Goal: Information Seeking & Learning: Learn about a topic

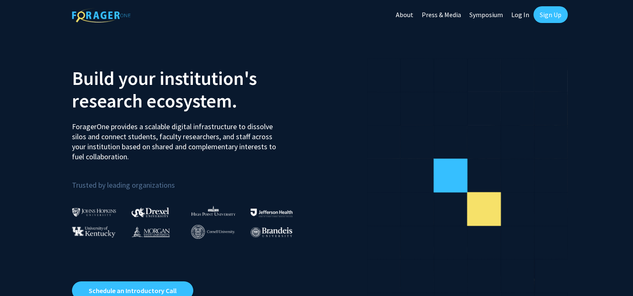
click at [100, 188] on p "Trusted by leading organizations" at bounding box center [191, 180] width 238 height 23
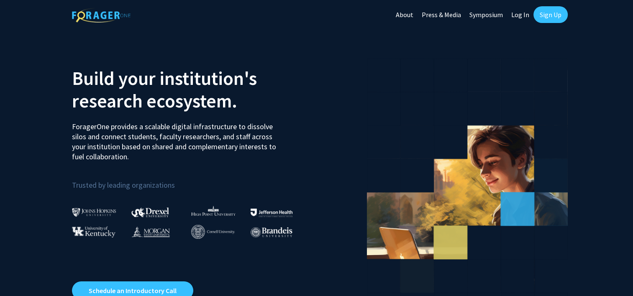
click at [515, 16] on link "Log In" at bounding box center [520, 14] width 26 height 29
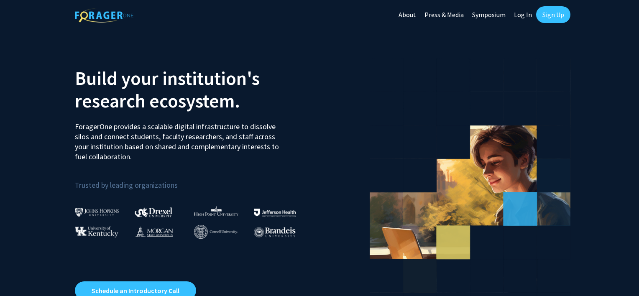
select select
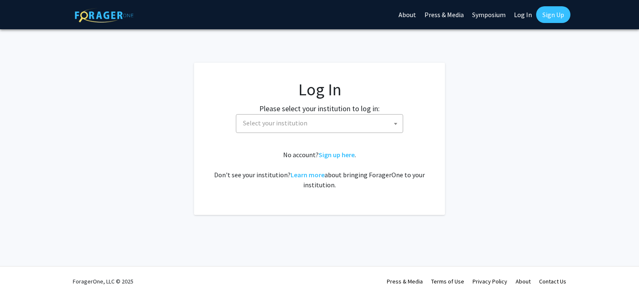
click at [356, 114] on label "Please select your institution to log in:" at bounding box center [319, 108] width 120 height 11
click at [398, 122] on span at bounding box center [396, 124] width 8 height 18
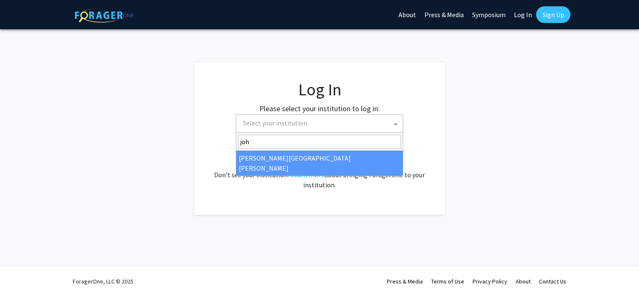
type input "joh"
select select "1"
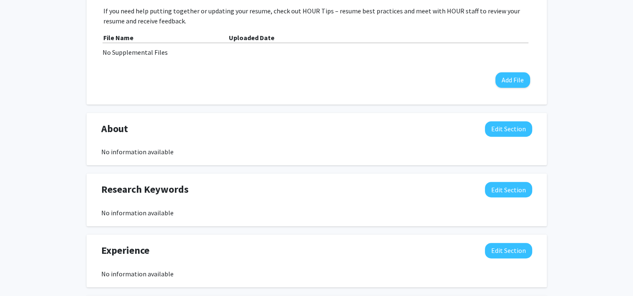
scroll to position [293, 0]
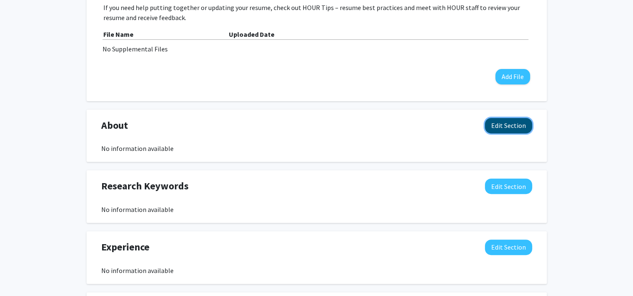
click at [504, 124] on button "Edit Section" at bounding box center [508, 125] width 47 height 15
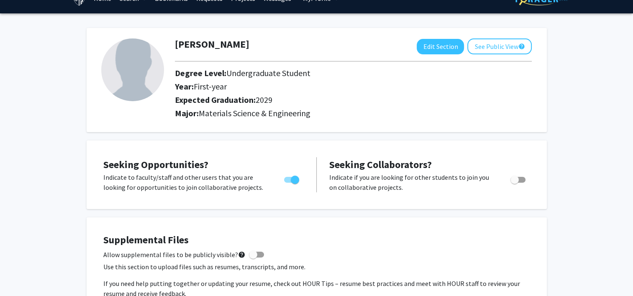
scroll to position [0, 0]
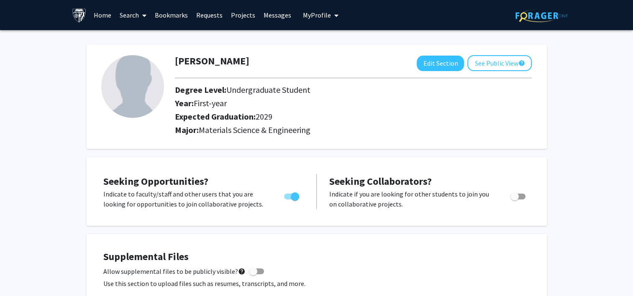
click at [144, 13] on icon at bounding box center [144, 15] width 4 height 7
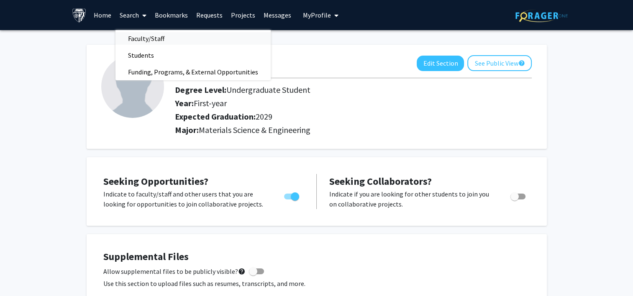
click at [162, 38] on span "Faculty/Staff" at bounding box center [145, 38] width 61 height 17
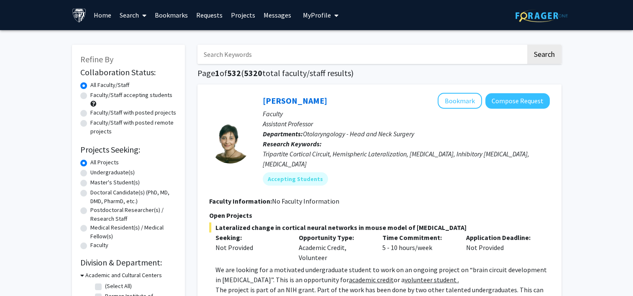
click at [90, 98] on label "Faculty/Staff accepting students" at bounding box center [131, 95] width 82 height 9
click at [90, 96] on input "Faculty/Staff accepting students" at bounding box center [92, 93] width 5 height 5
radio input "true"
click at [90, 174] on label "Undergraduate(s)" at bounding box center [112, 172] width 44 height 9
click at [90, 174] on input "Undergraduate(s)" at bounding box center [92, 170] width 5 height 5
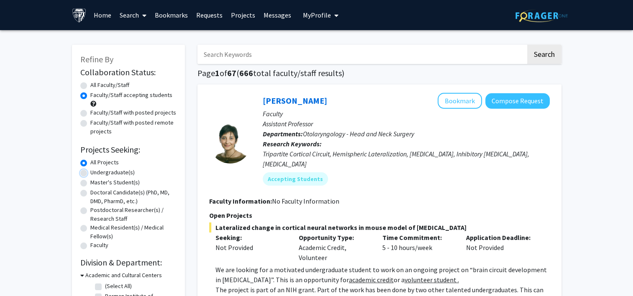
radio input "true"
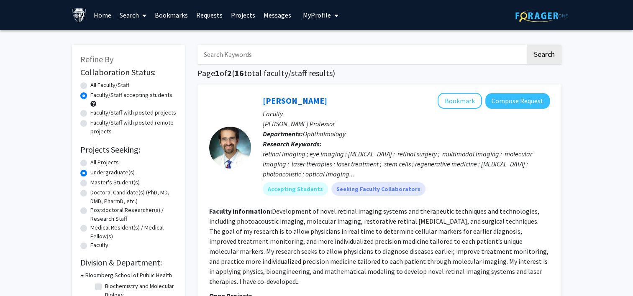
click at [90, 161] on label "All Projects" at bounding box center [104, 162] width 28 height 9
click at [90, 161] on input "All Projects" at bounding box center [92, 160] width 5 height 5
radio input "true"
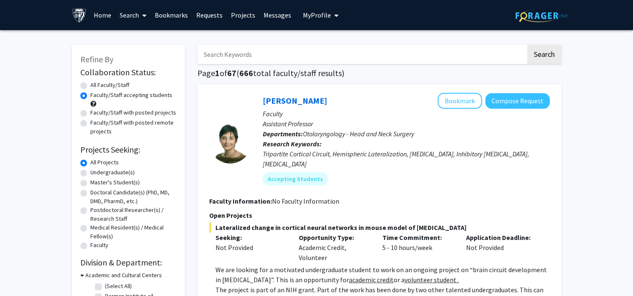
click at [261, 57] on input "Search Keywords" at bounding box center [361, 54] width 328 height 19
type input "prosthetic"
click at [527, 45] on button "Search" at bounding box center [544, 54] width 34 height 19
radio input "true"
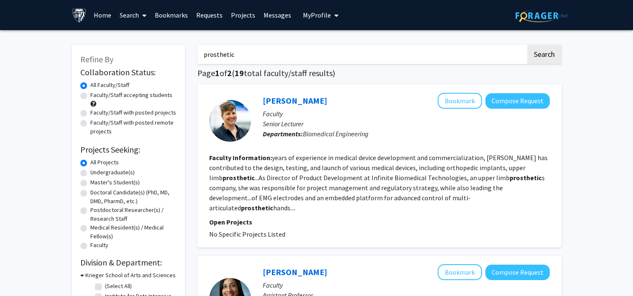
click at [90, 96] on label "Faculty/Staff accepting students" at bounding box center [131, 95] width 82 height 9
click at [90, 96] on input "Faculty/Staff accepting students" at bounding box center [92, 93] width 5 height 5
radio input "true"
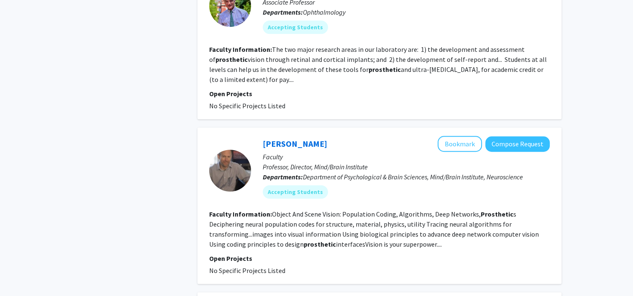
scroll to position [420, 0]
